Goal: Check status: Check status

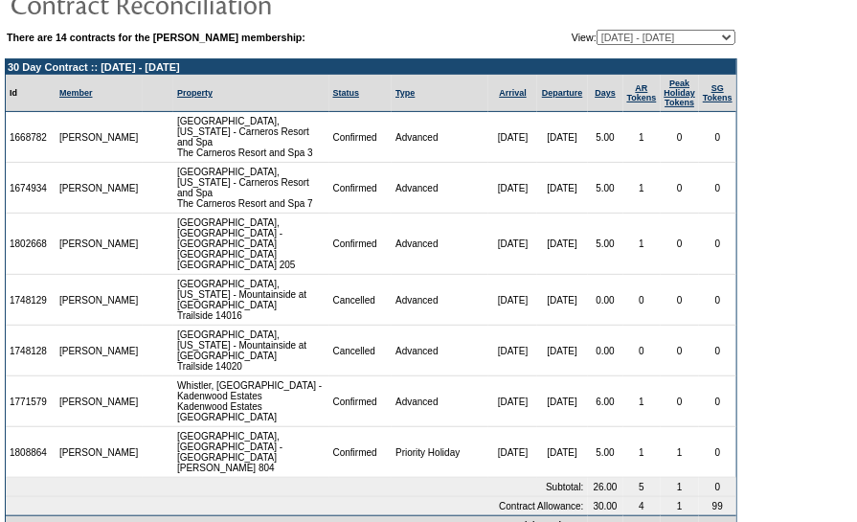
scroll to position [87, 0]
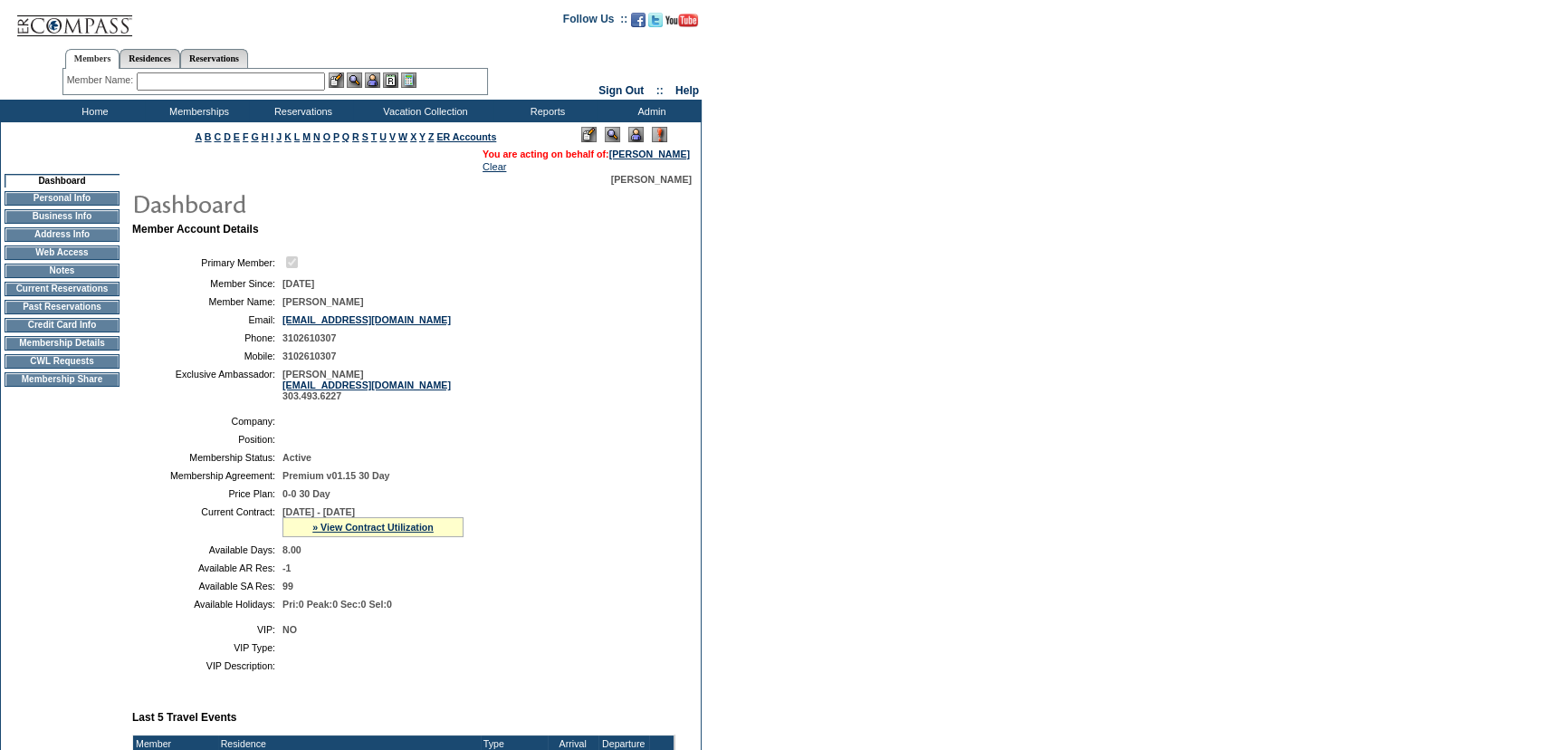
click at [277, 196] on img at bounding box center [312, 202] width 362 height 36
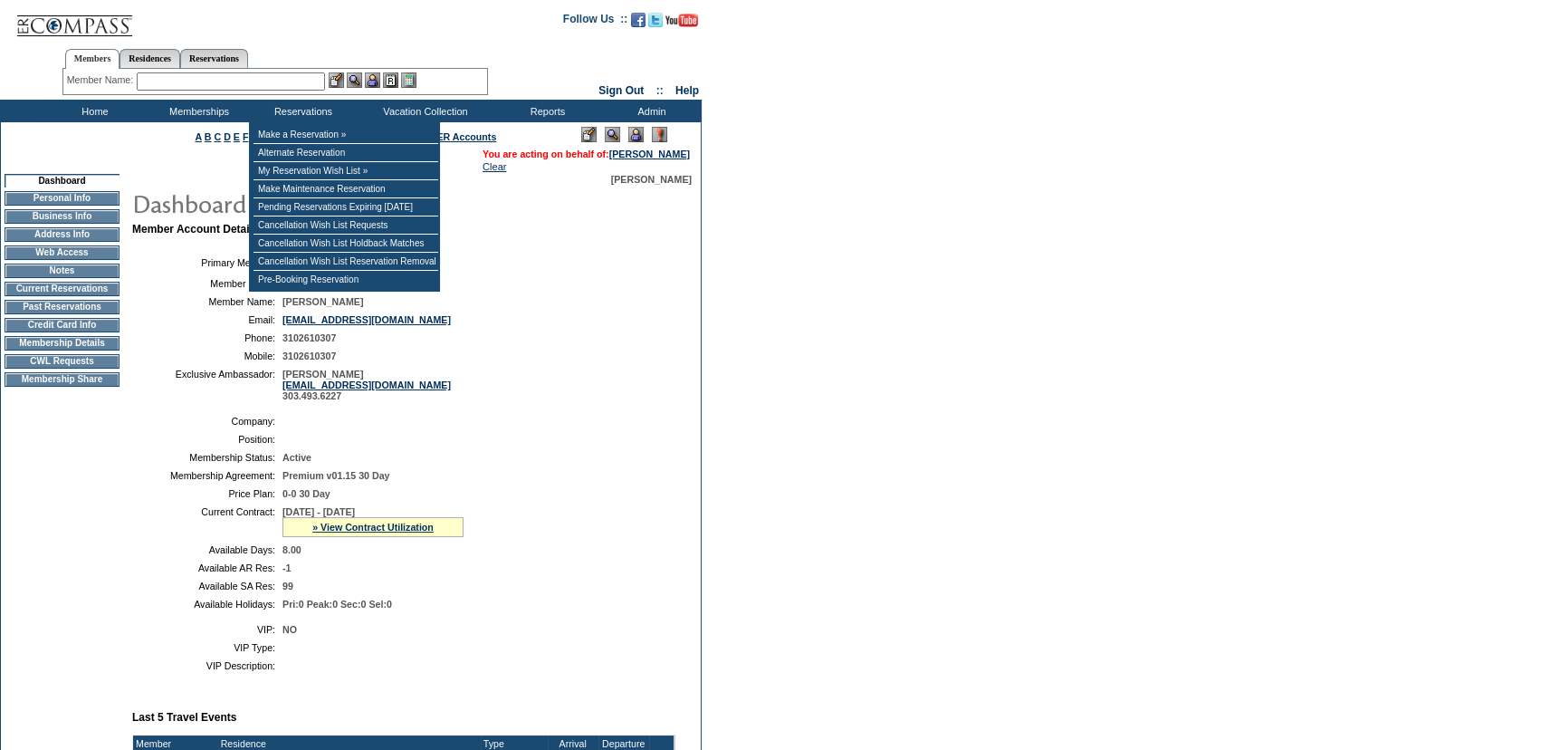
click at [600, 288] on td "[DATE]" at bounding box center [475, 283] width 386 height 10
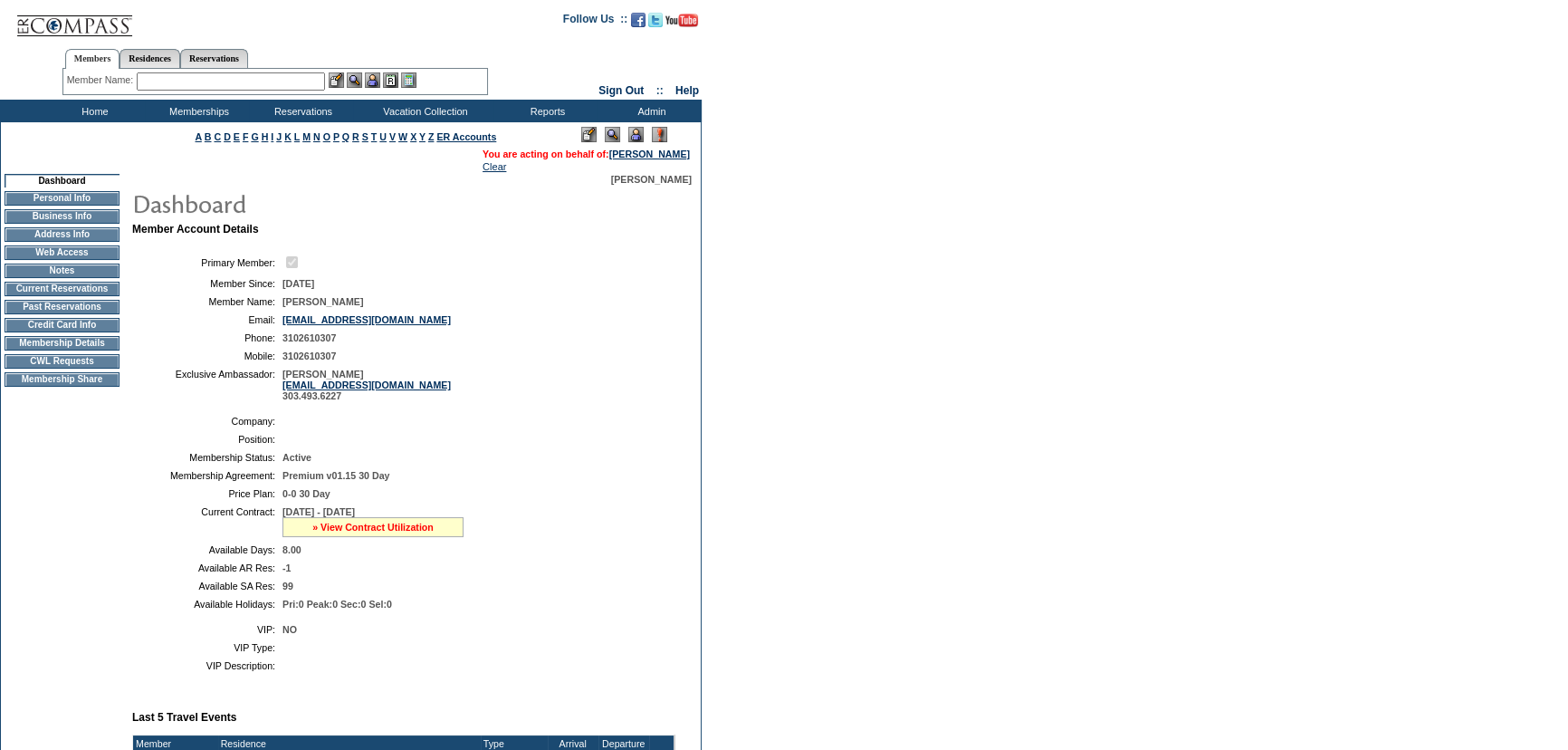
click at [379, 526] on link "» View Contract Utilization" at bounding box center [373, 527] width 121 height 10
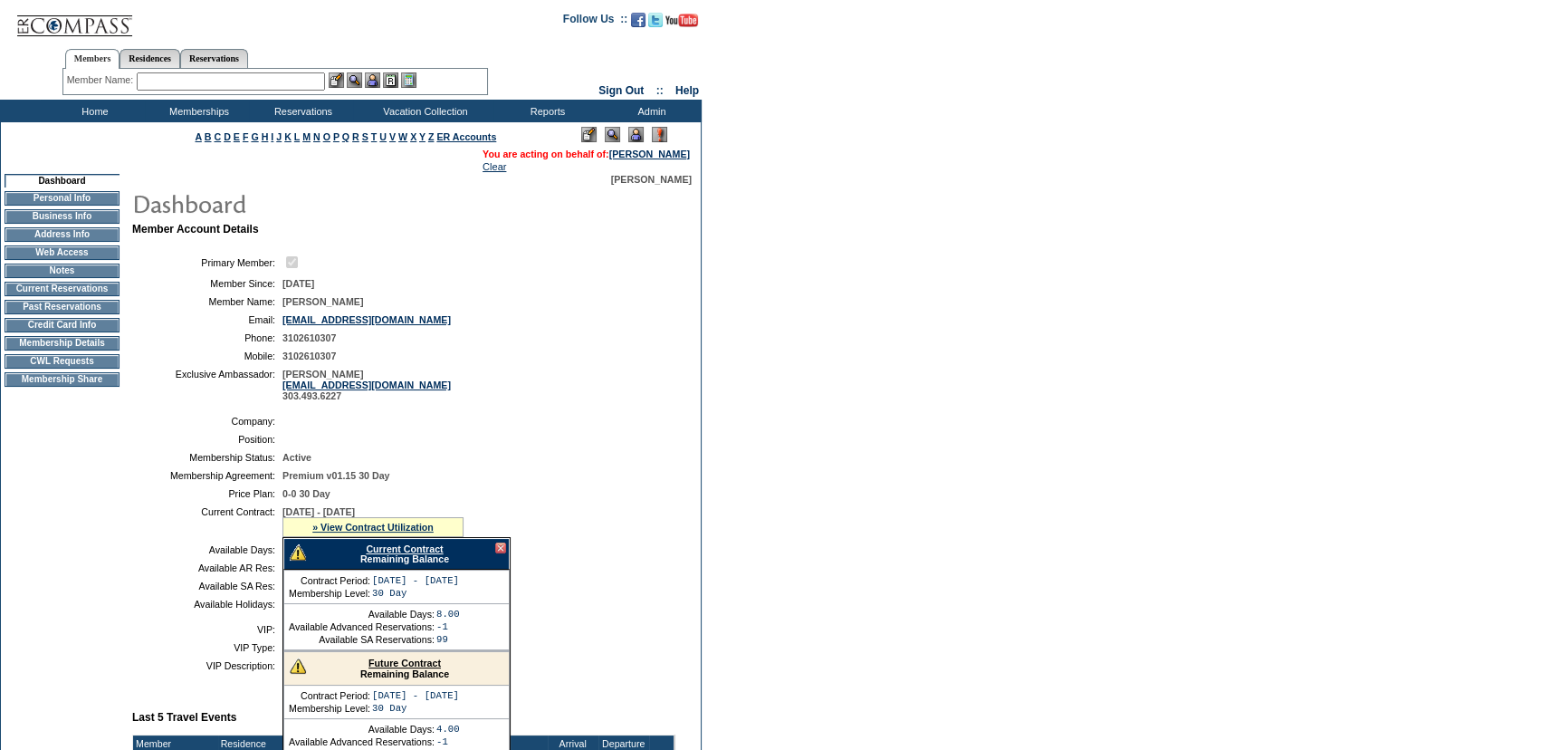
click at [392, 553] on link "Current Contract" at bounding box center [404, 549] width 77 height 10
click at [499, 549] on div at bounding box center [500, 548] width 10 height 10
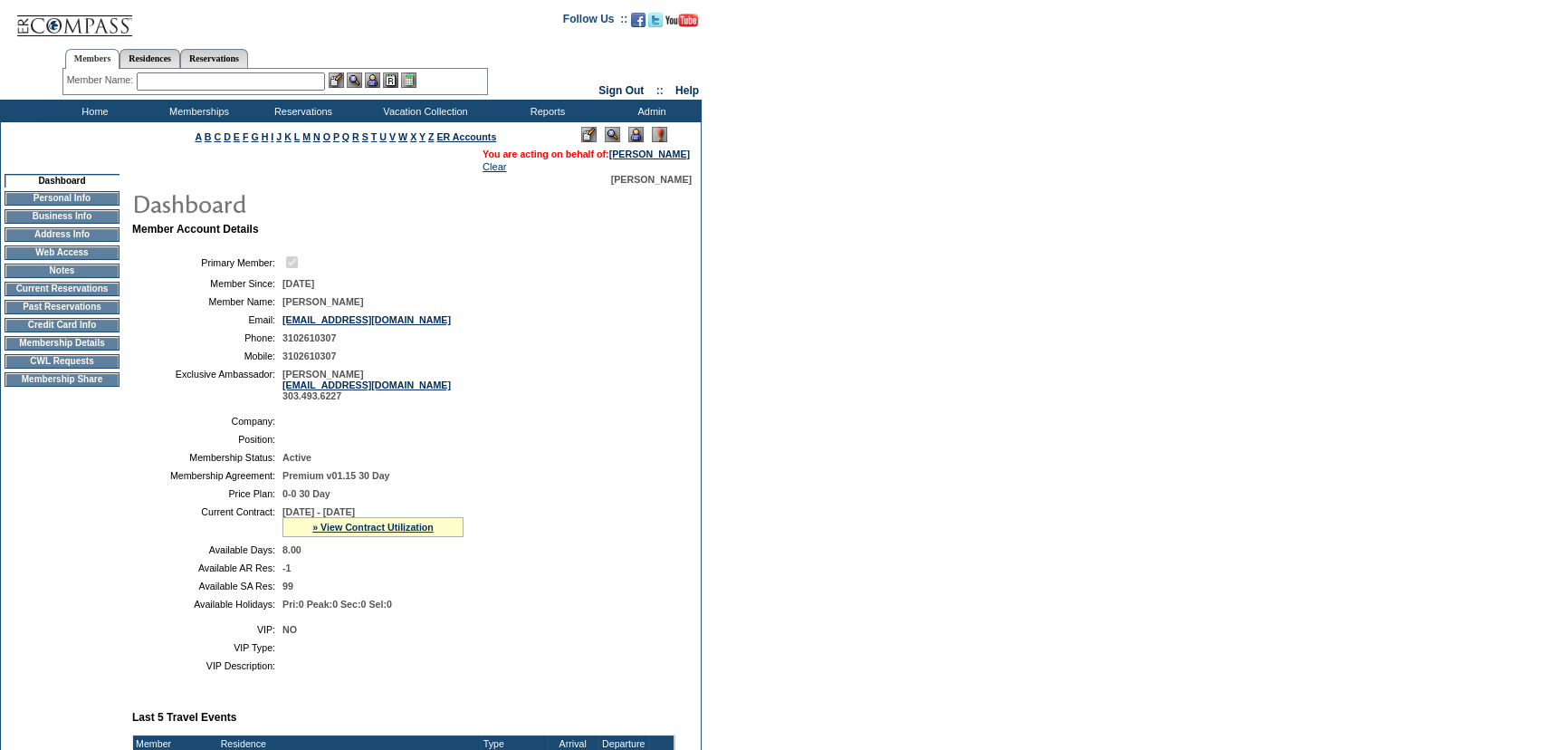
click at [57, 296] on td "Current Reservations" at bounding box center [62, 288] width 115 height 14
